Goal: Task Accomplishment & Management: Use online tool/utility

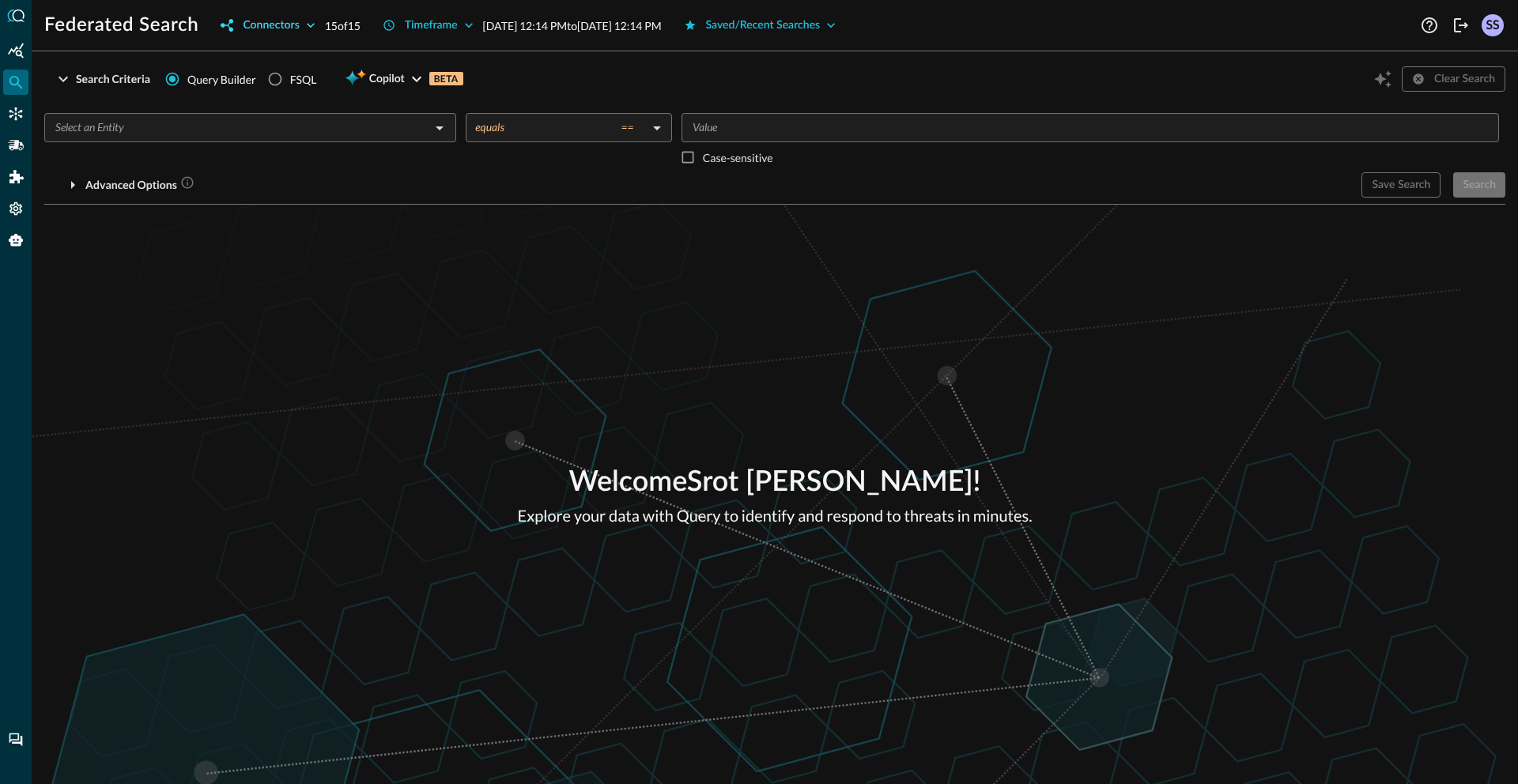
click at [256, 23] on div "Connectors" at bounding box center [271, 26] width 56 height 20
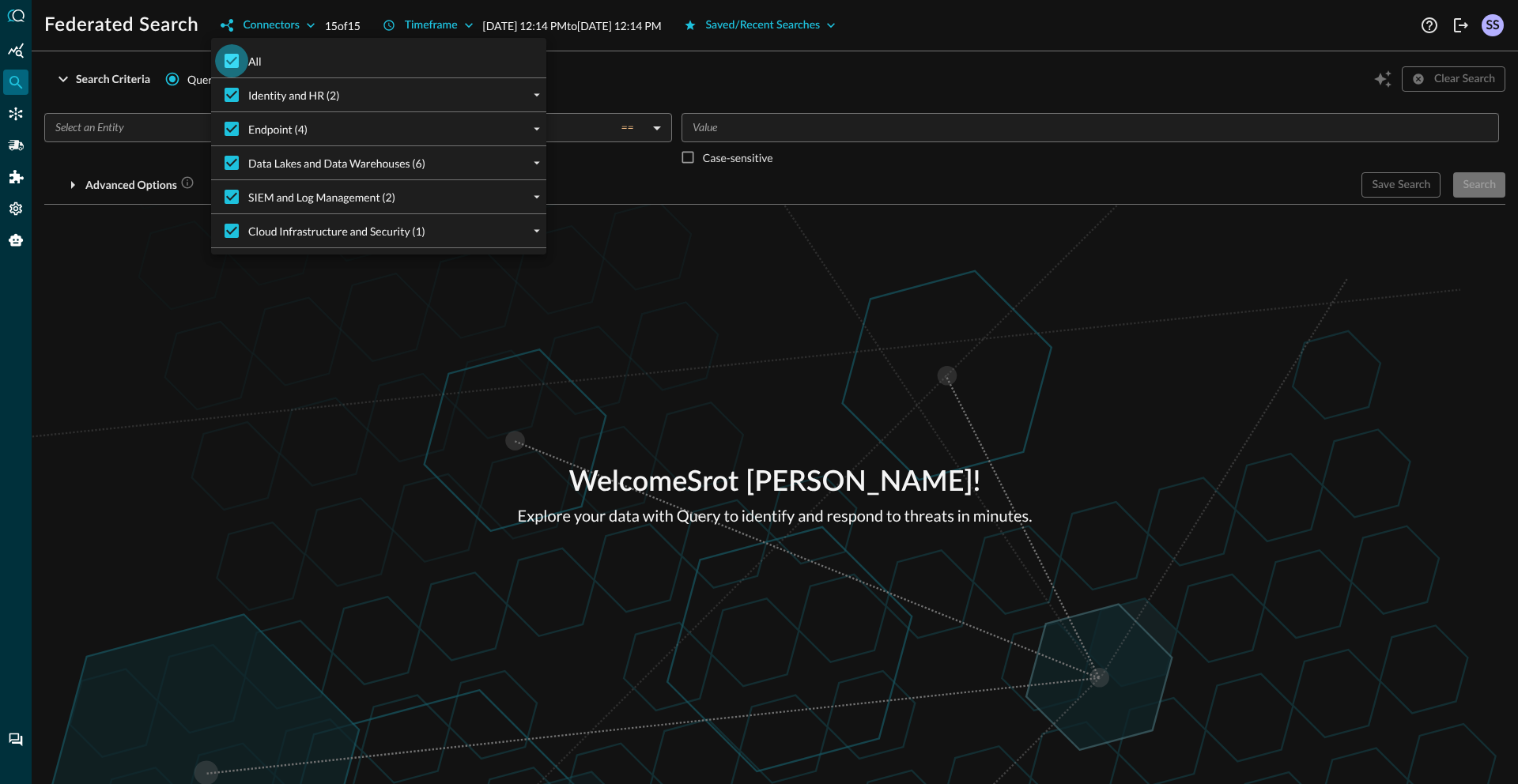
click at [244, 59] on input "All" at bounding box center [232, 60] width 33 height 33
checkbox input "false"
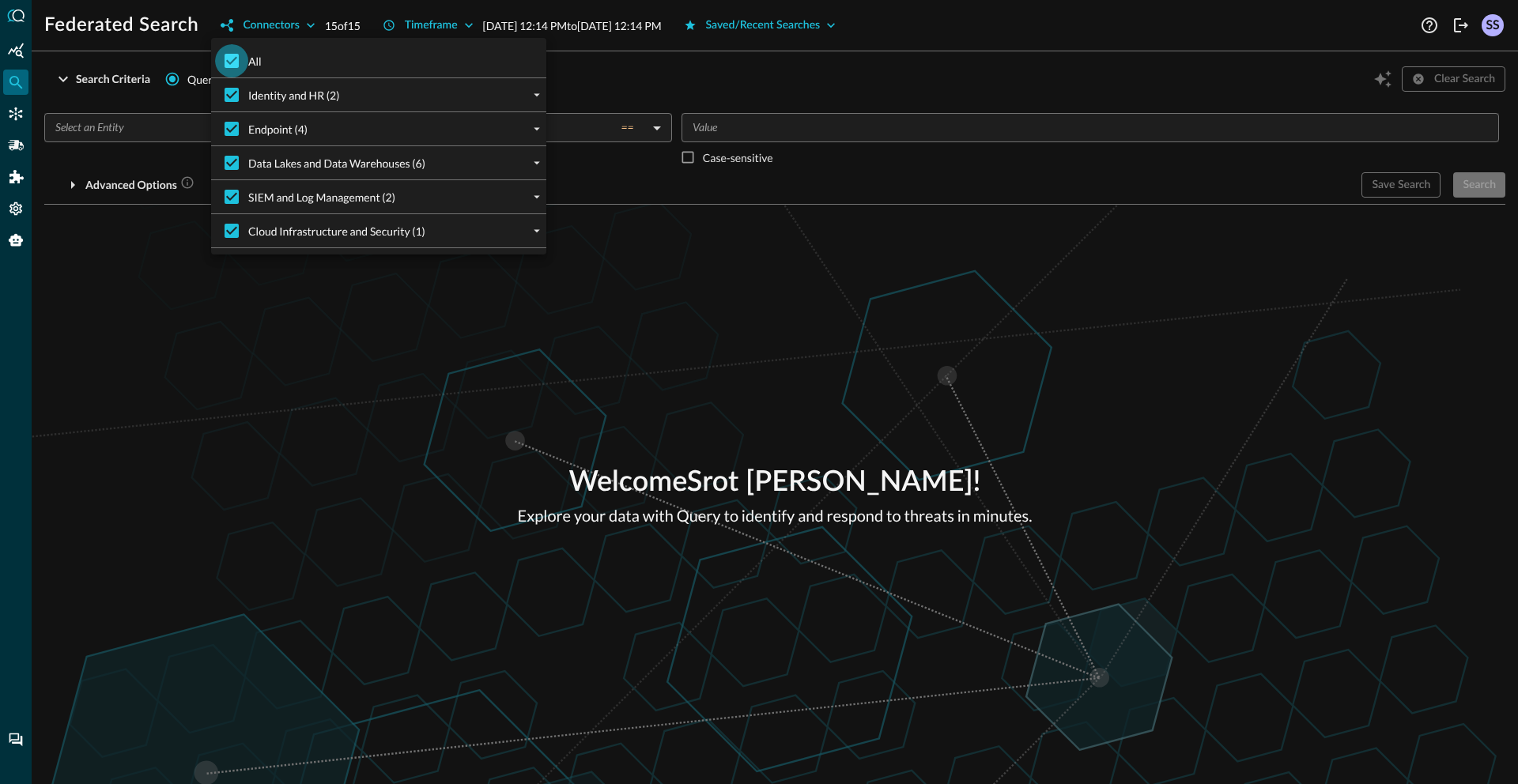
checkbox input "false"
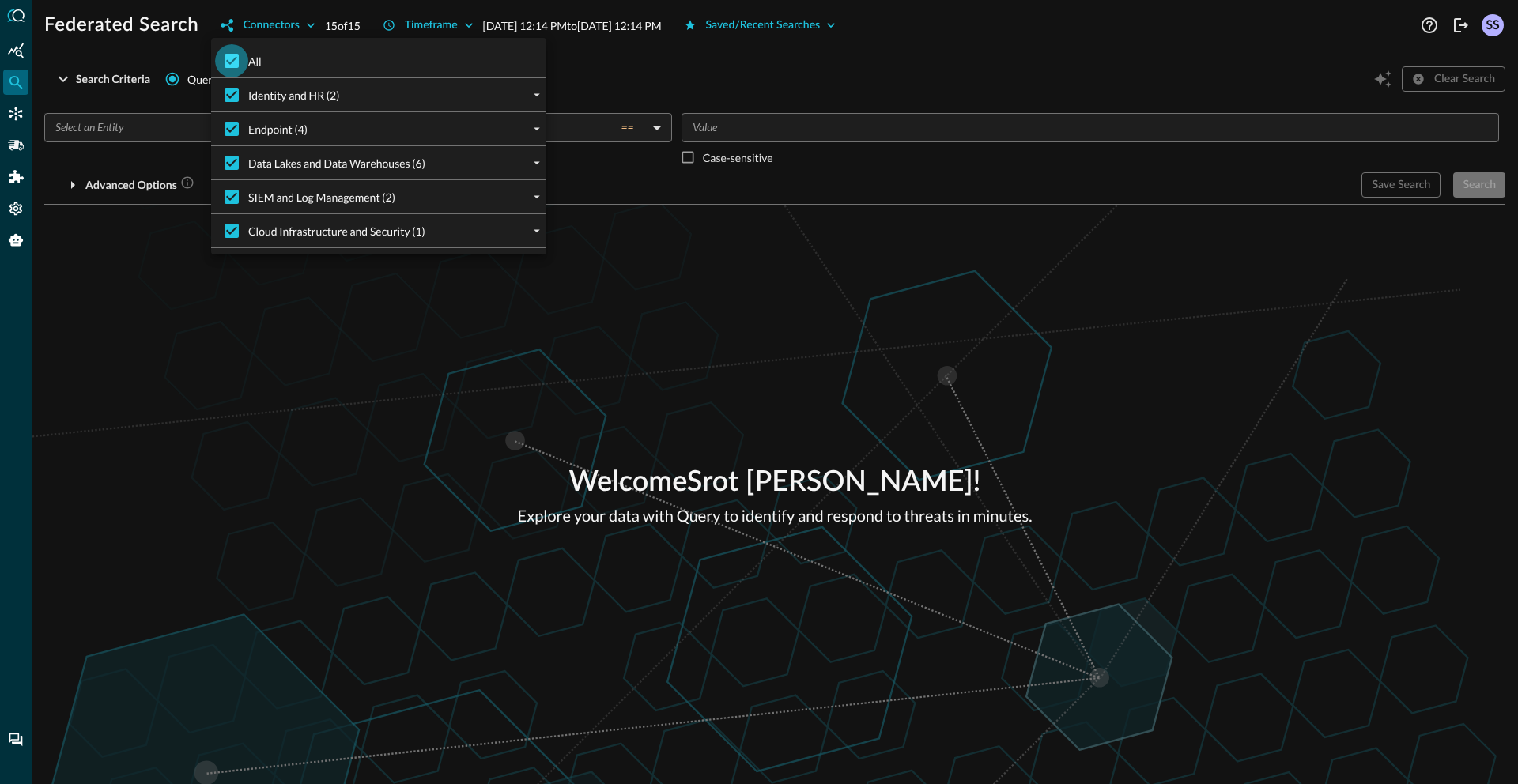
checkbox input "false"
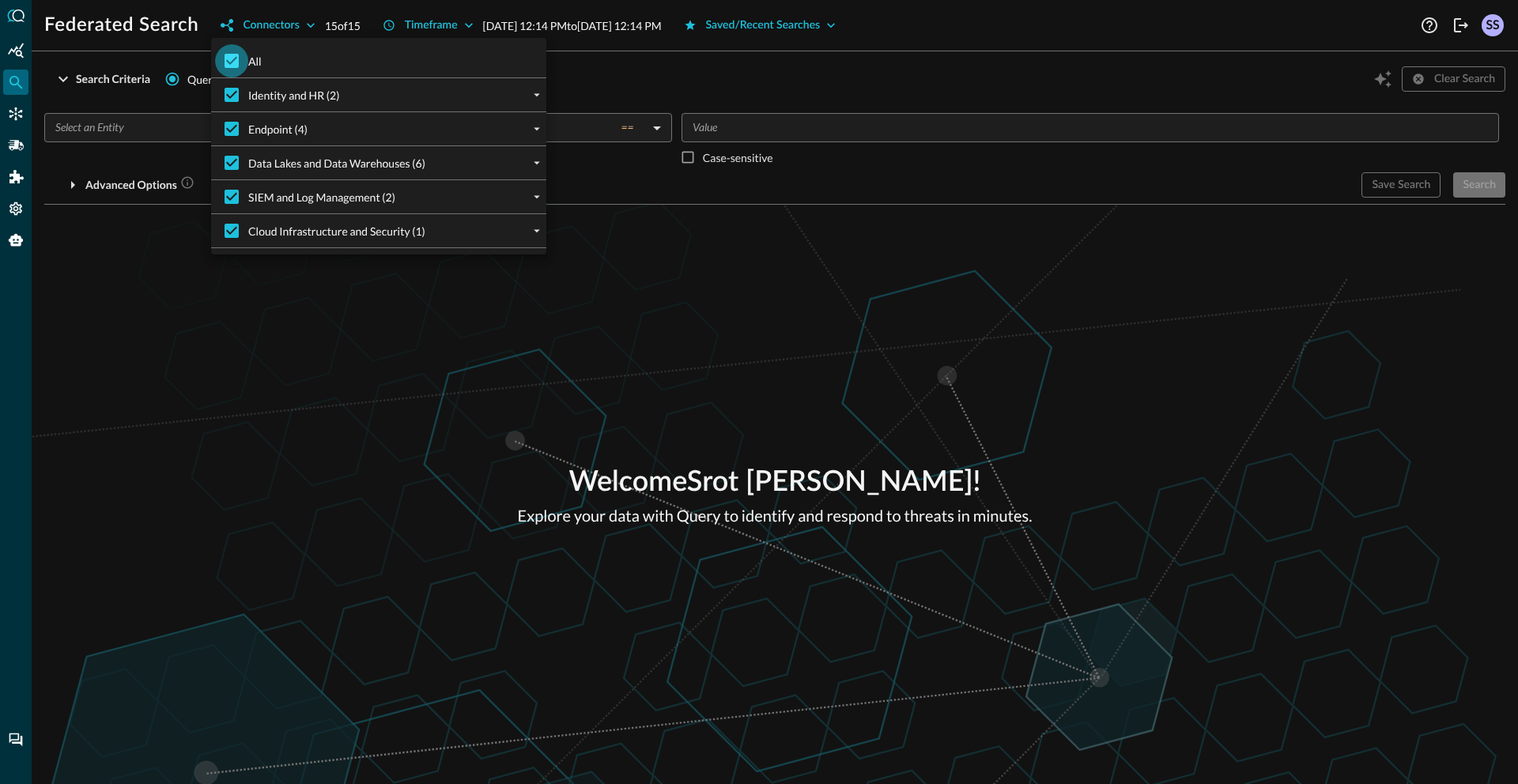
checkbox input "false"
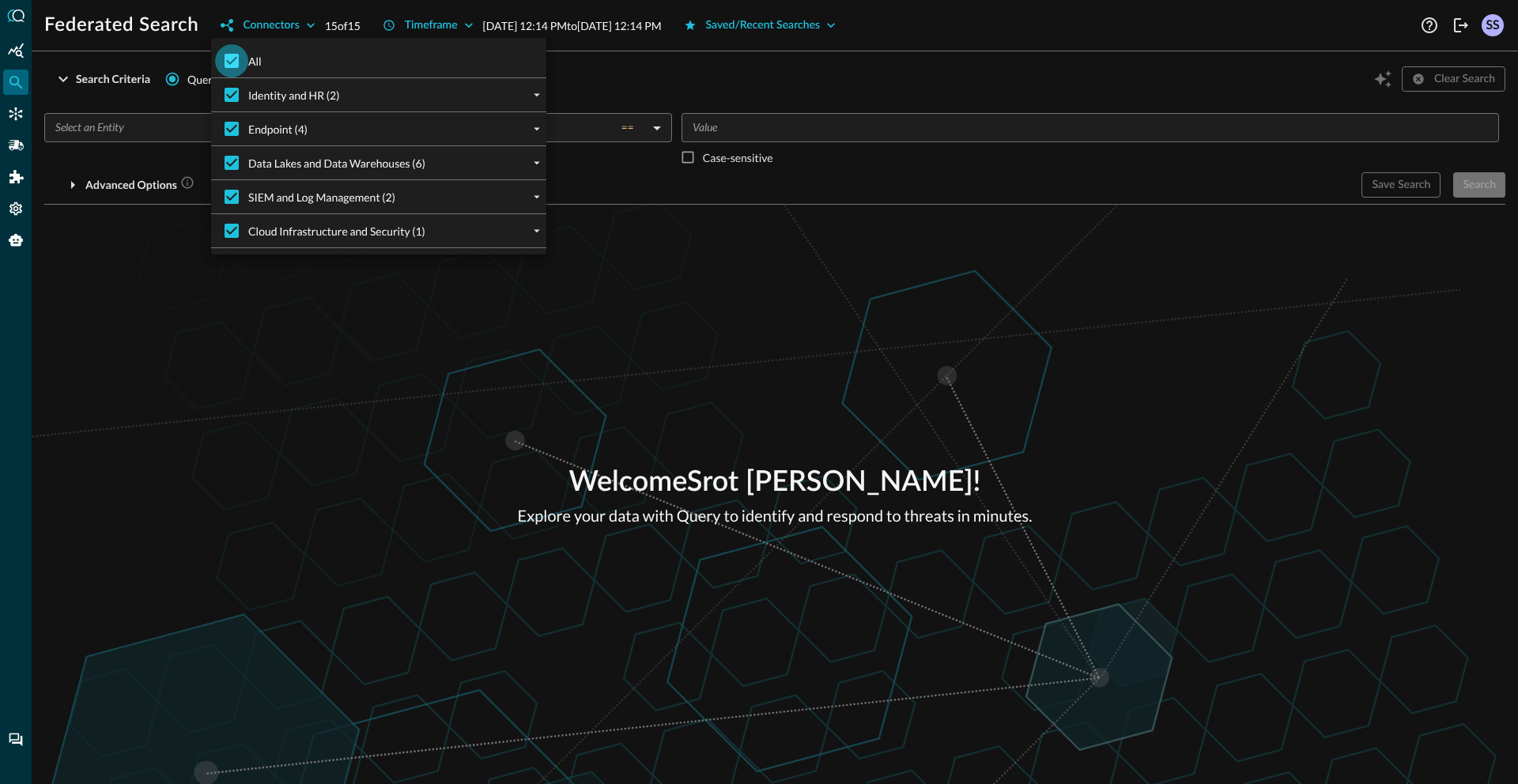
checkbox input "false"
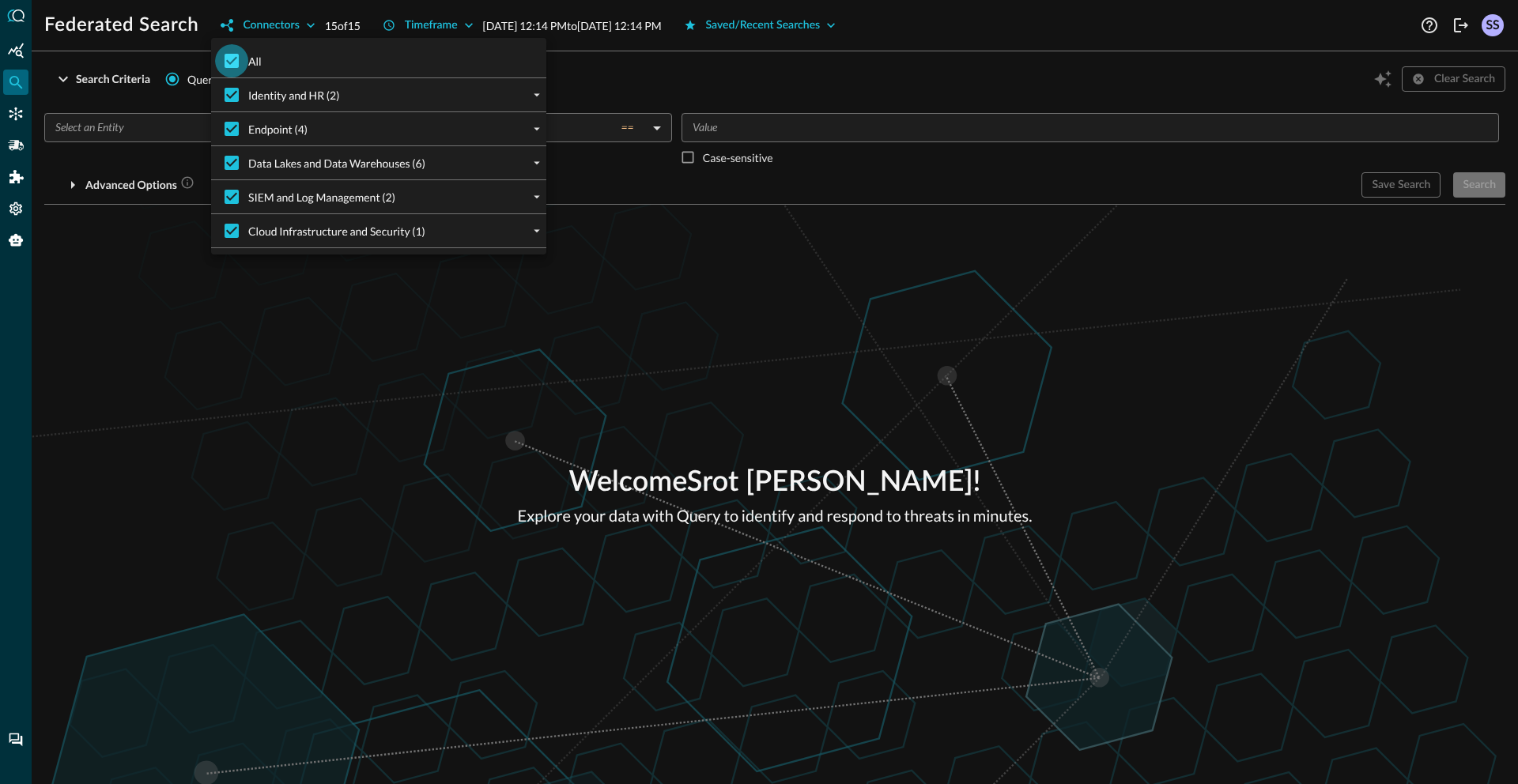
checkbox input "false"
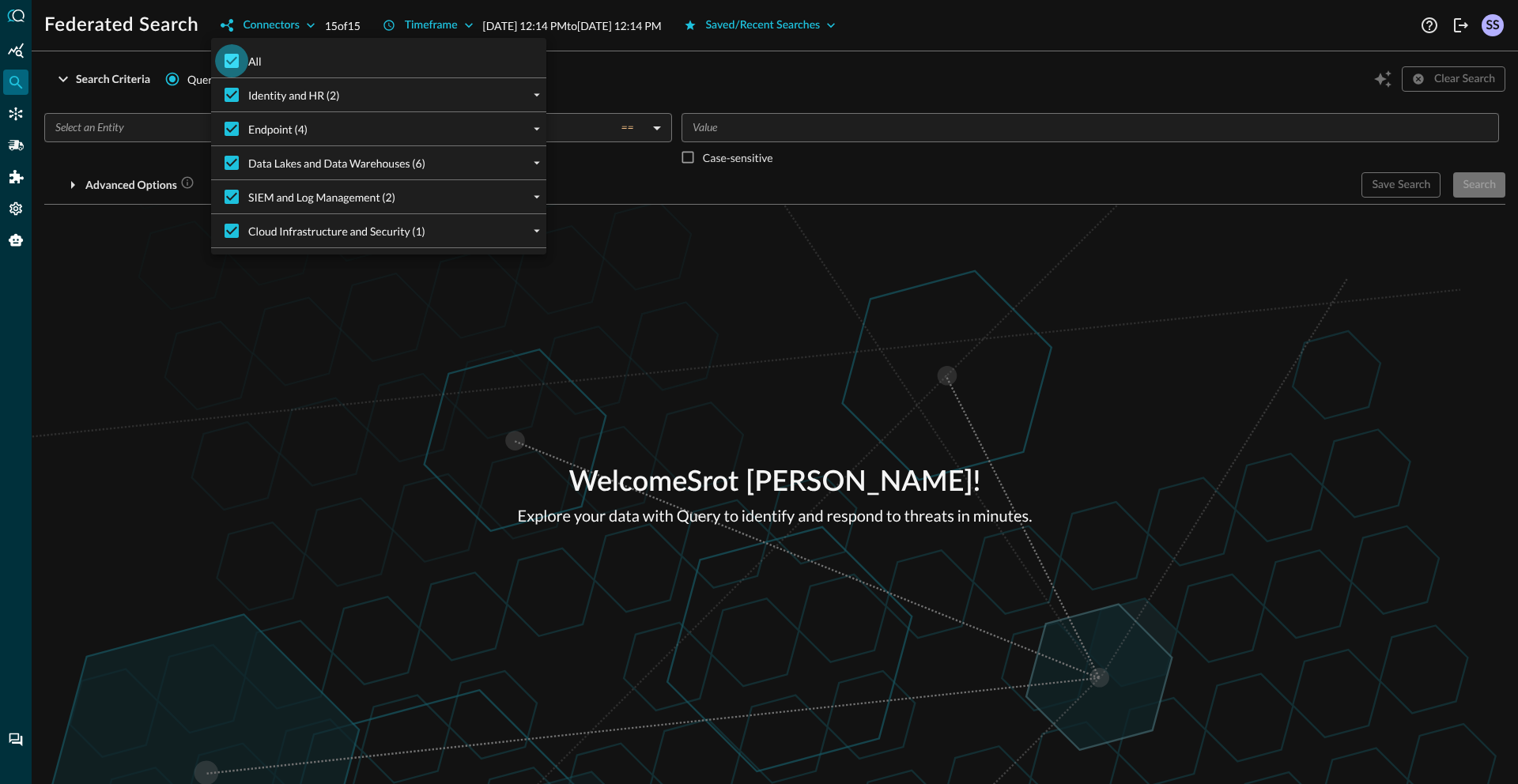
checkbox input "false"
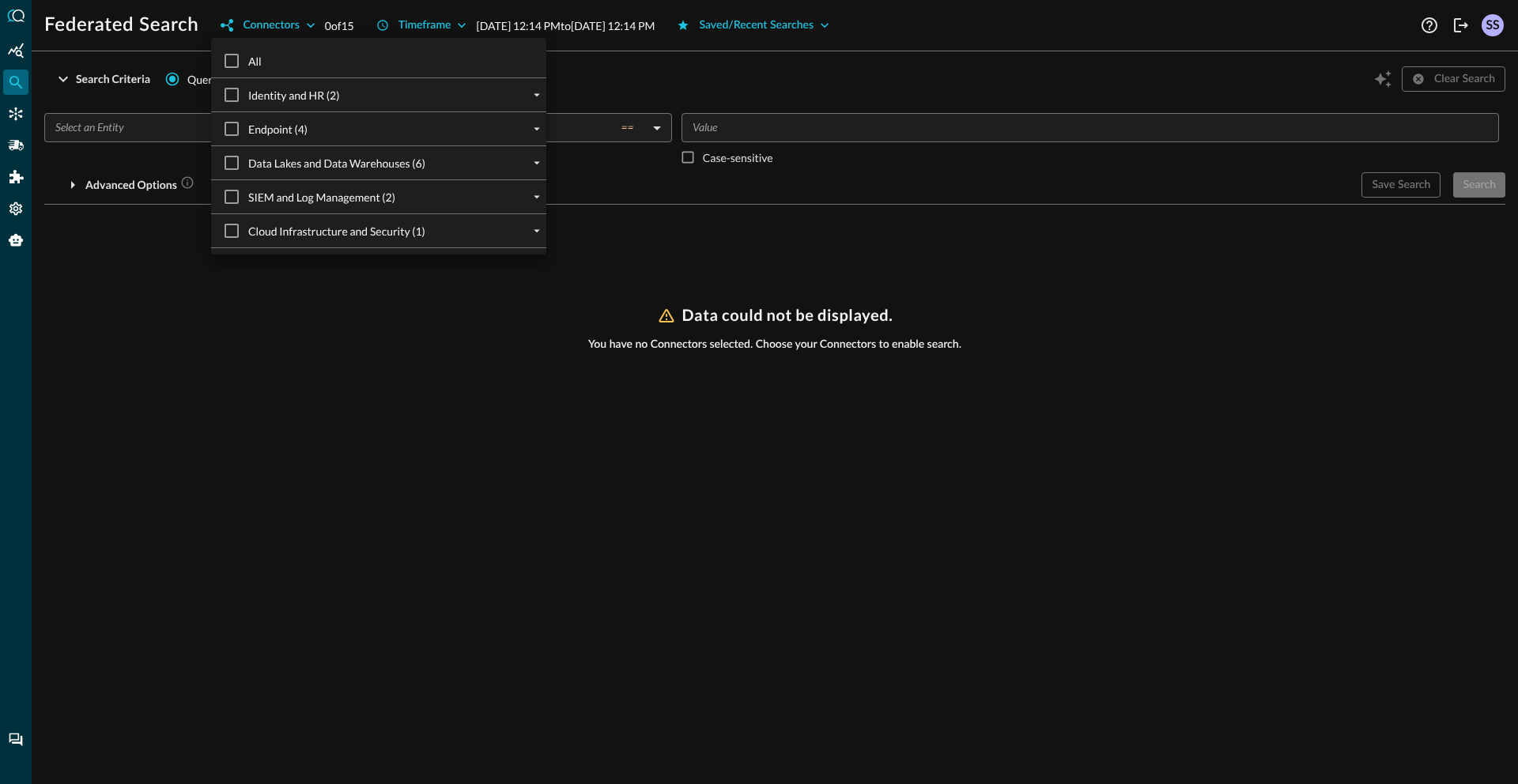
click at [795, 28] on div at bounding box center [759, 392] width 1518 height 784
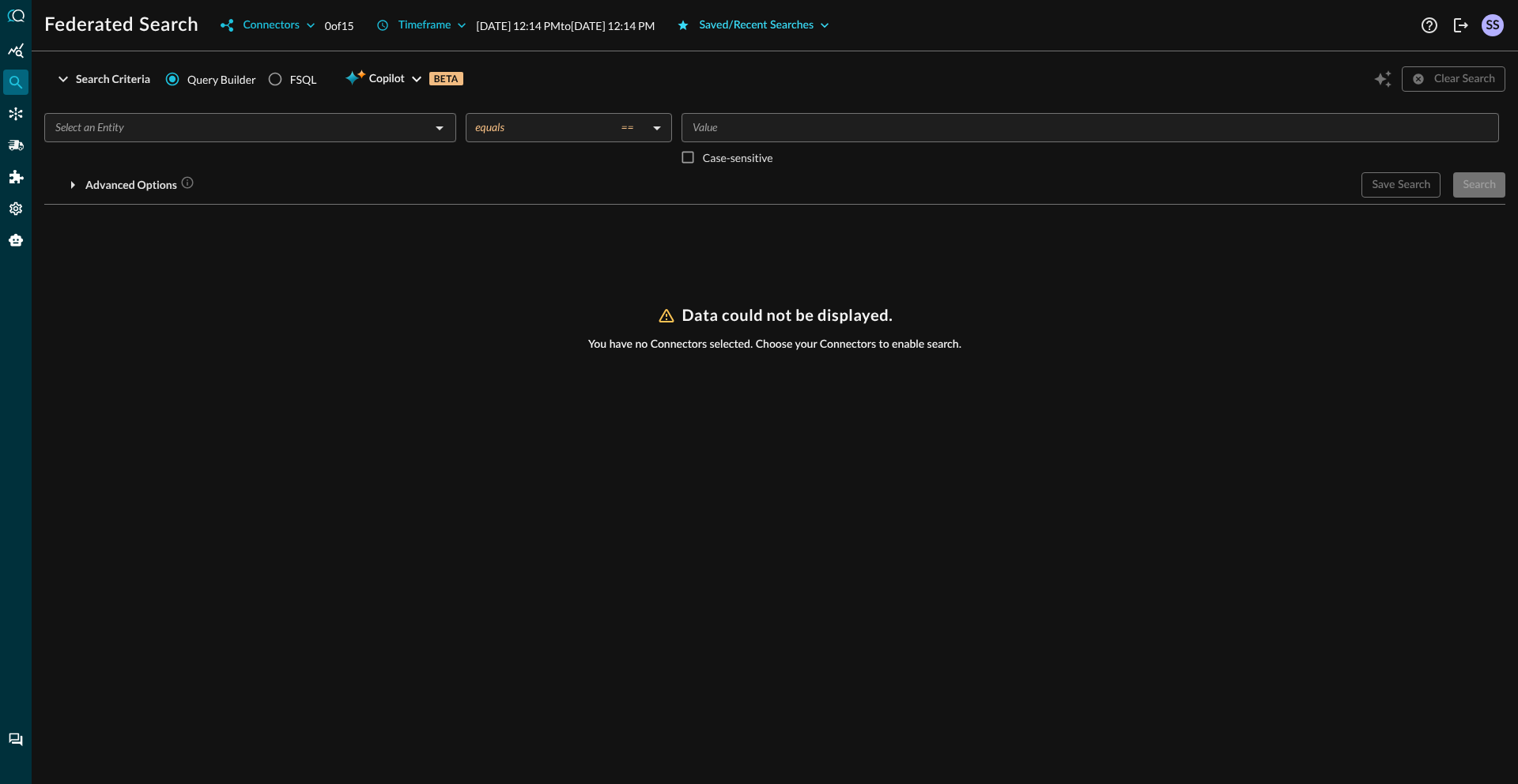
click at [795, 26] on div "Saved/Recent Searches" at bounding box center [756, 26] width 114 height 20
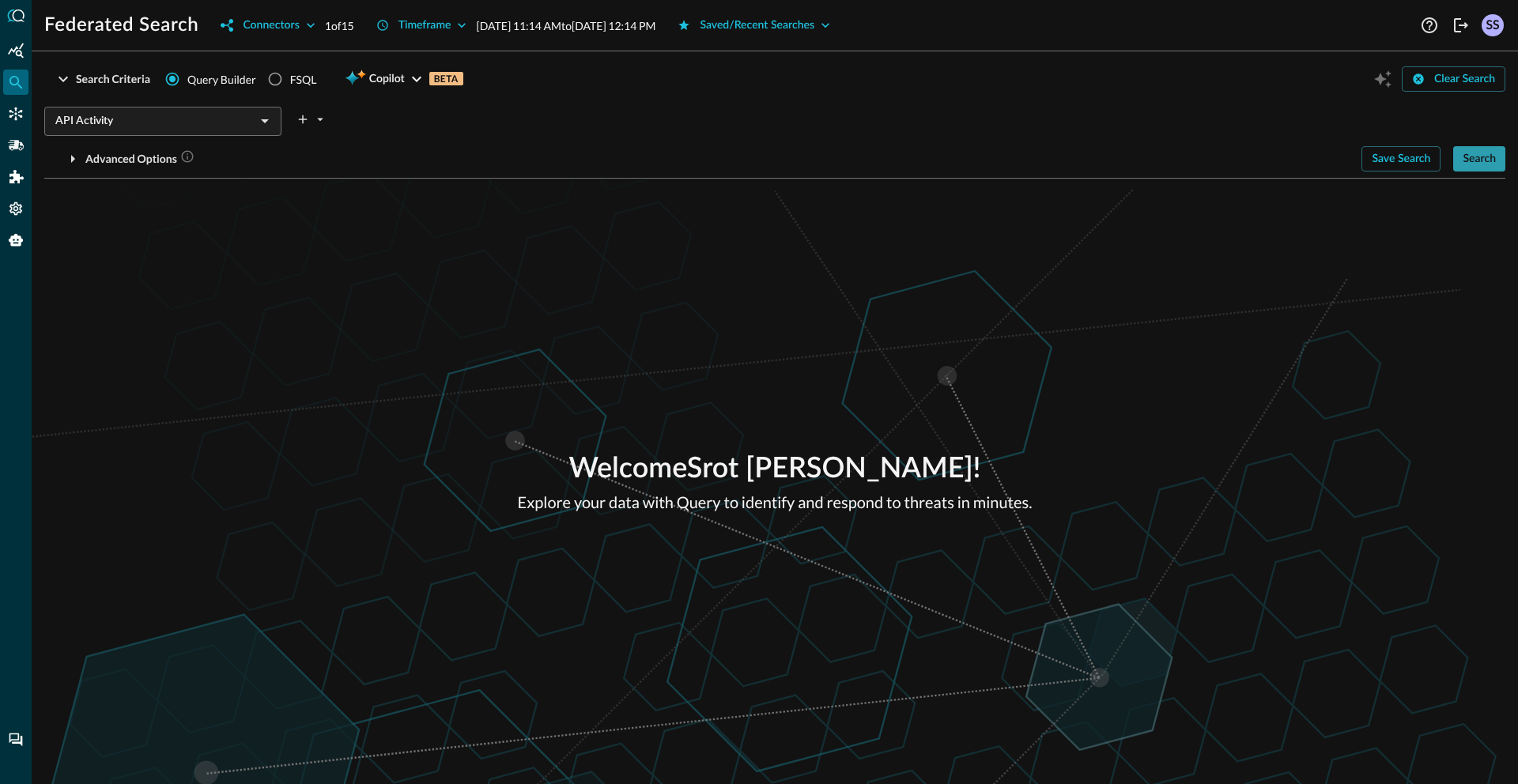
click at [1474, 163] on div "Search" at bounding box center [1479, 159] width 33 height 20
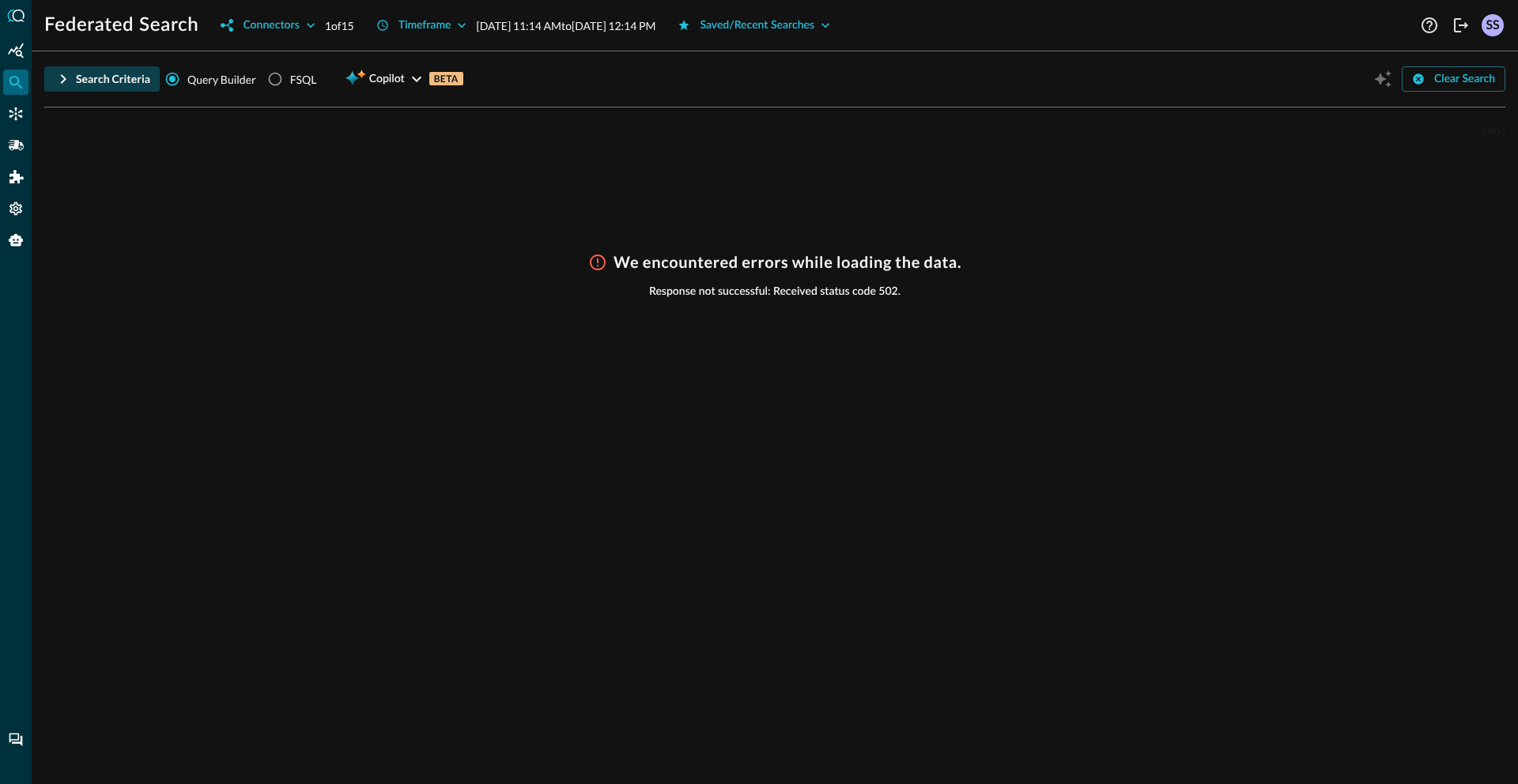
click at [71, 78] on icon "button" at bounding box center [63, 79] width 19 height 19
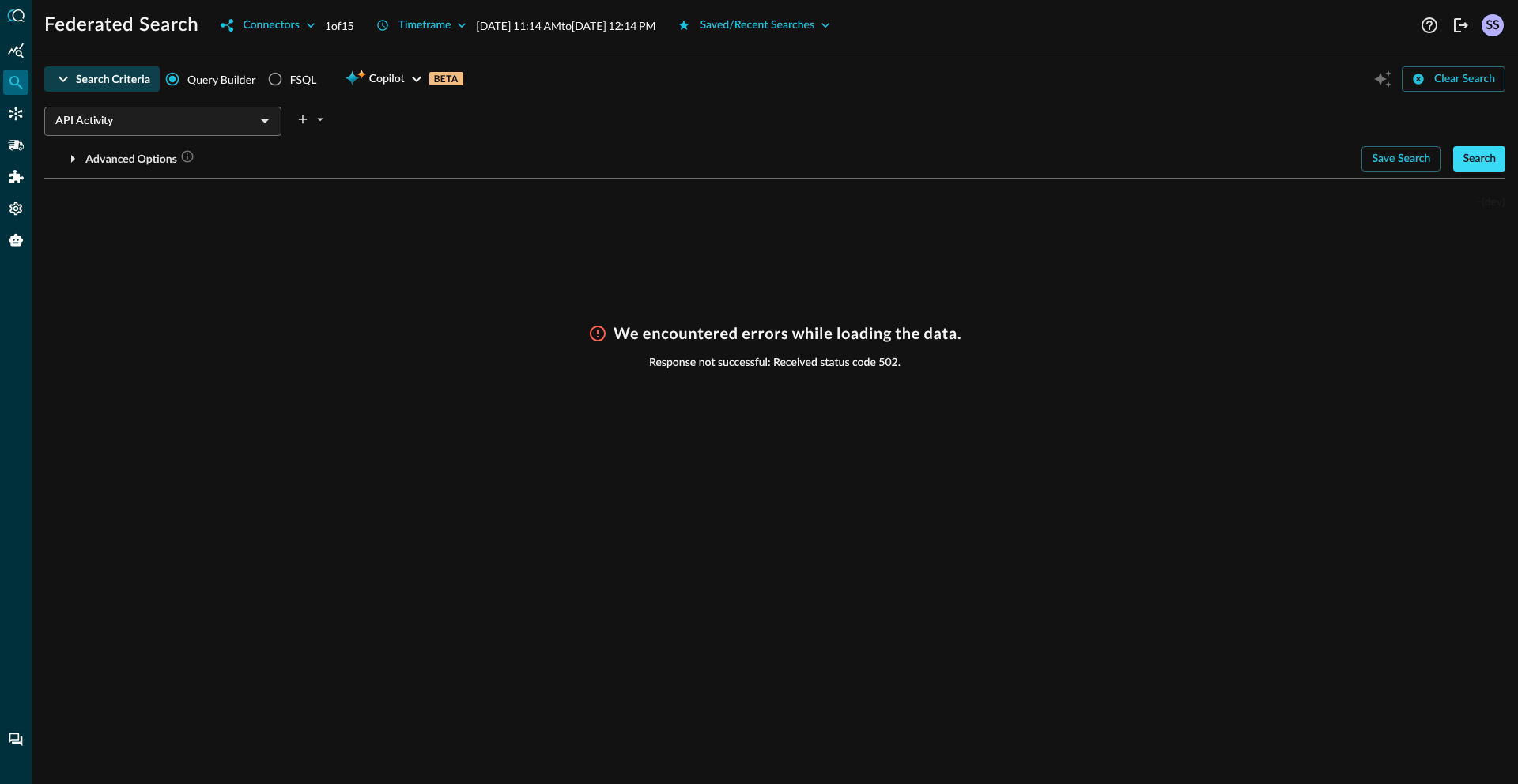
click at [1466, 153] on div "Search" at bounding box center [1479, 159] width 33 height 20
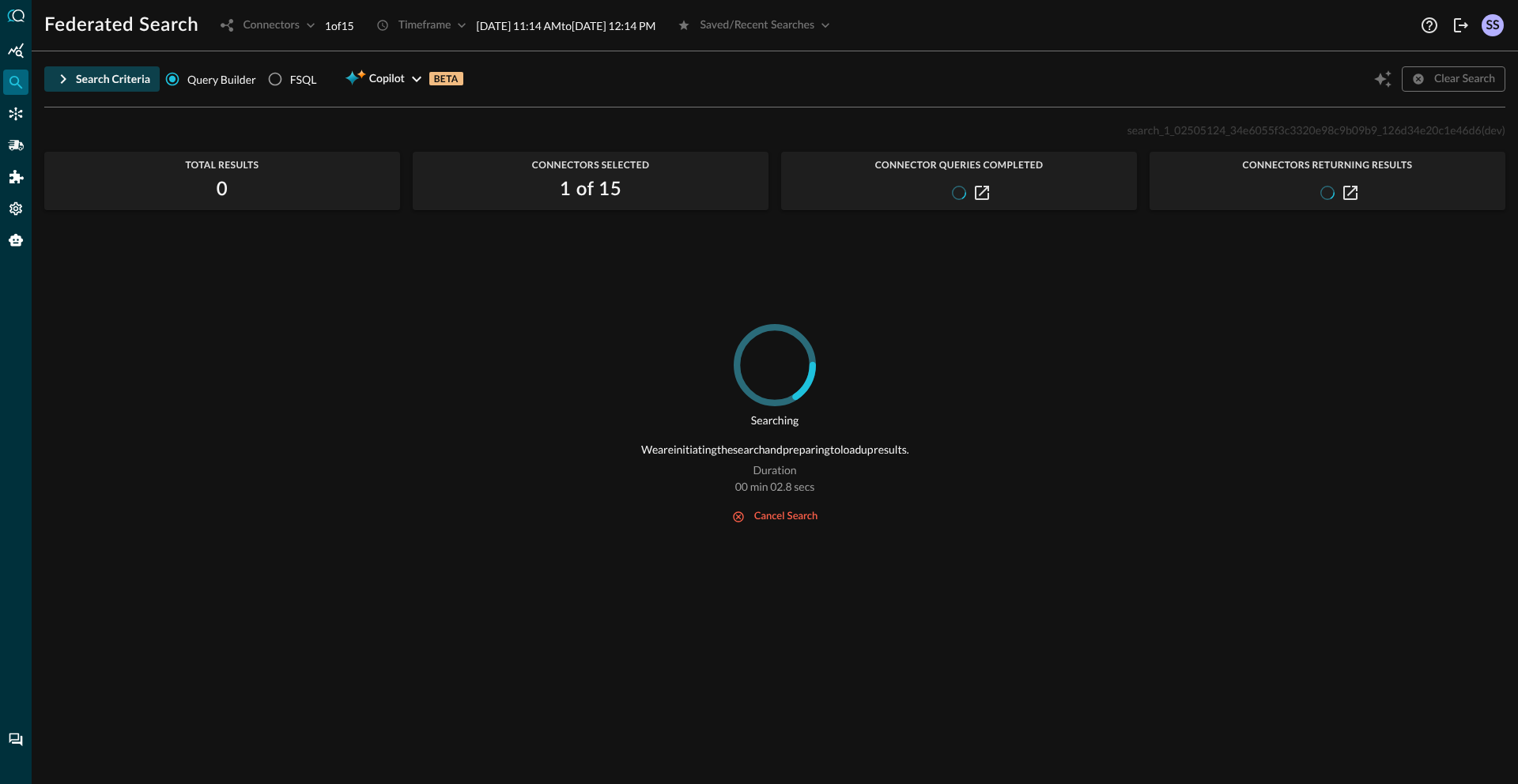
click at [1194, 132] on span "search_1_02505124_34e6055f3c3320e98c9b09b9_126d34e20c1e46d6" at bounding box center [1305, 130] width 354 height 13
copy span "search_1_02505124_34e6055f3c3320e98c9b09b9_126d34e20c1e46d6"
